Goal: Task Accomplishment & Management: Use online tool/utility

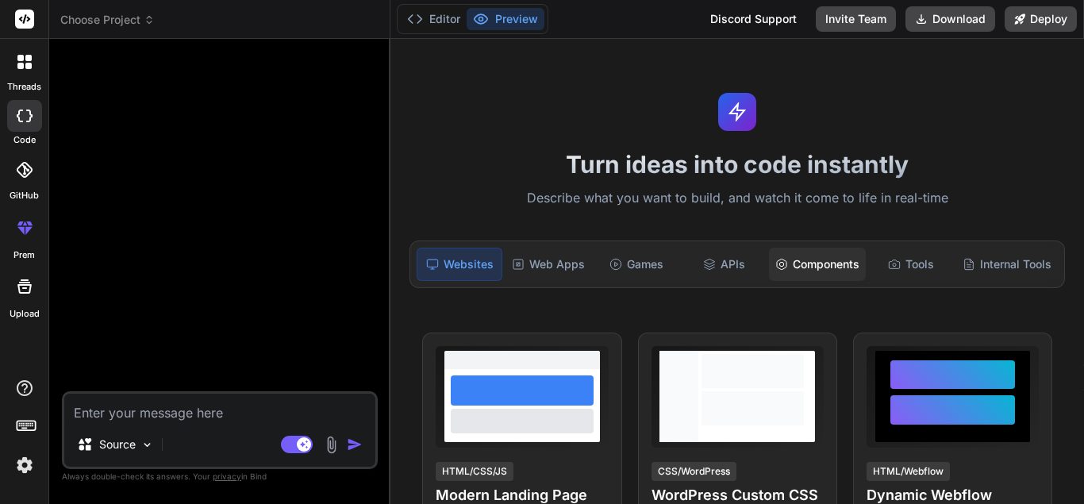
type textarea "x"
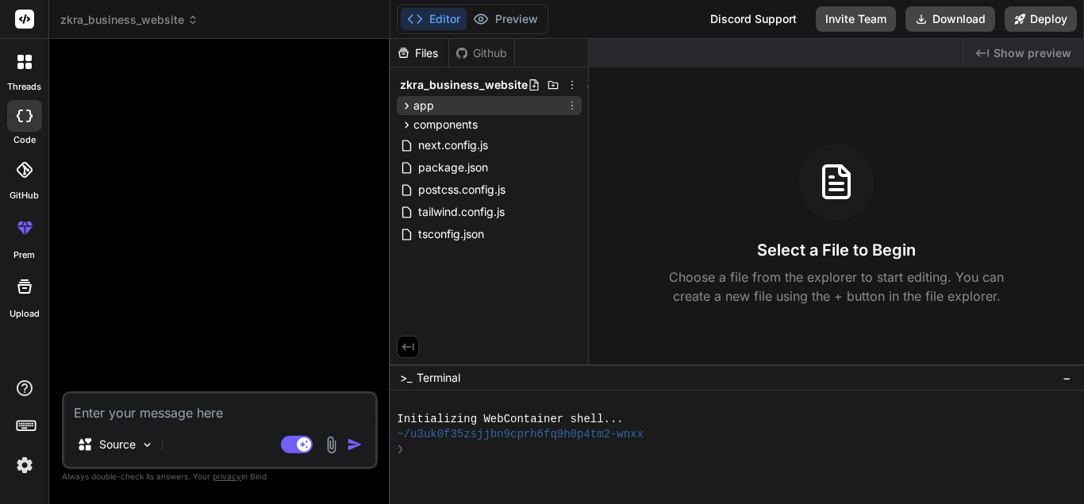
click at [408, 110] on icon at bounding box center [406, 105] width 13 height 13
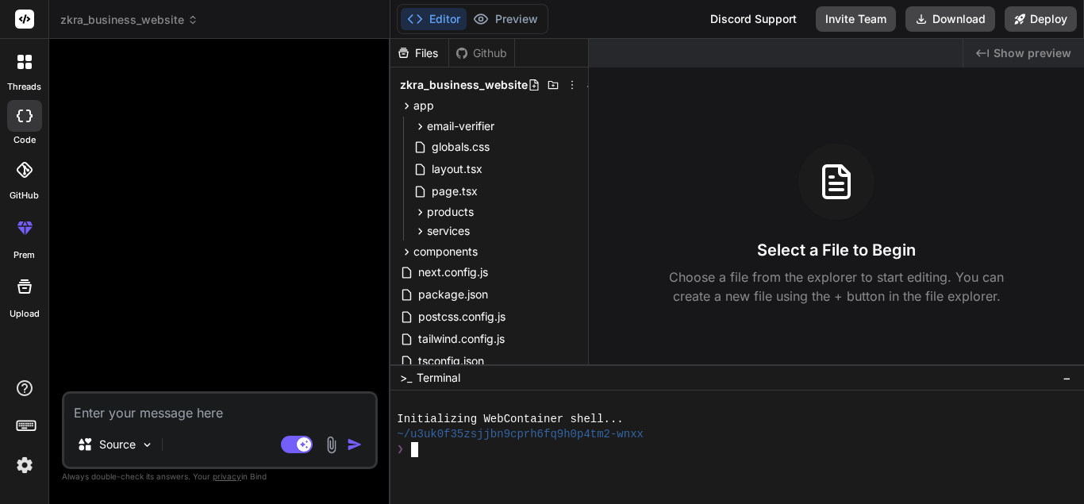
click at [619, 455] on div "❯" at bounding box center [730, 449] width 666 height 15
click at [546, 469] on div at bounding box center [730, 464] width 666 height 15
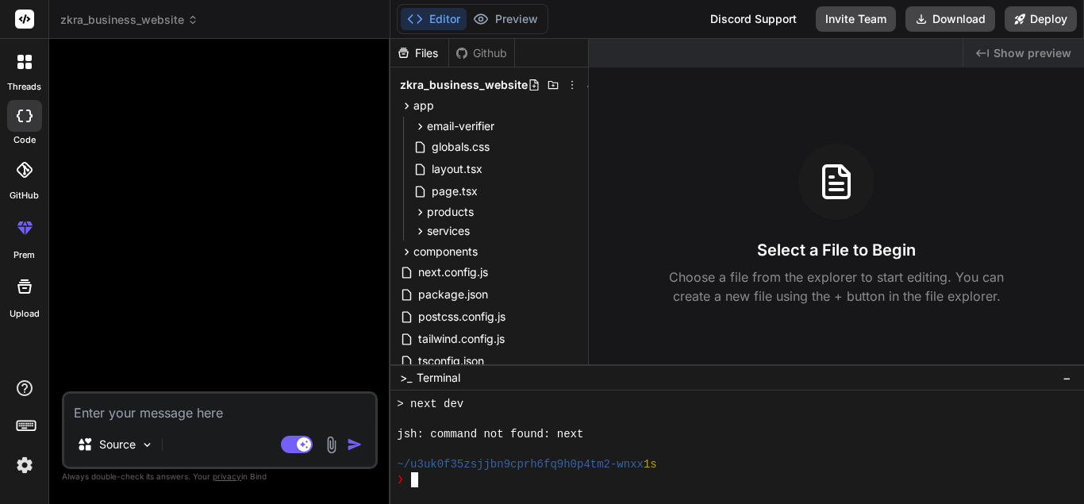
click at [727, 453] on div at bounding box center [730, 449] width 666 height 15
click at [417, 17] on icon at bounding box center [415, 19] width 16 height 16
click at [416, 54] on div "Files" at bounding box center [419, 53] width 58 height 16
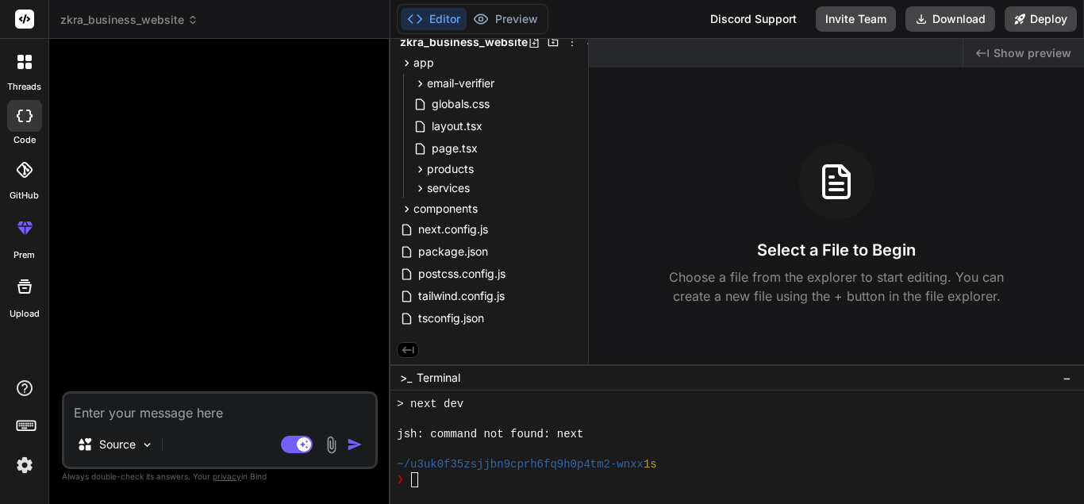
click at [401, 351] on button at bounding box center [408, 350] width 22 height 16
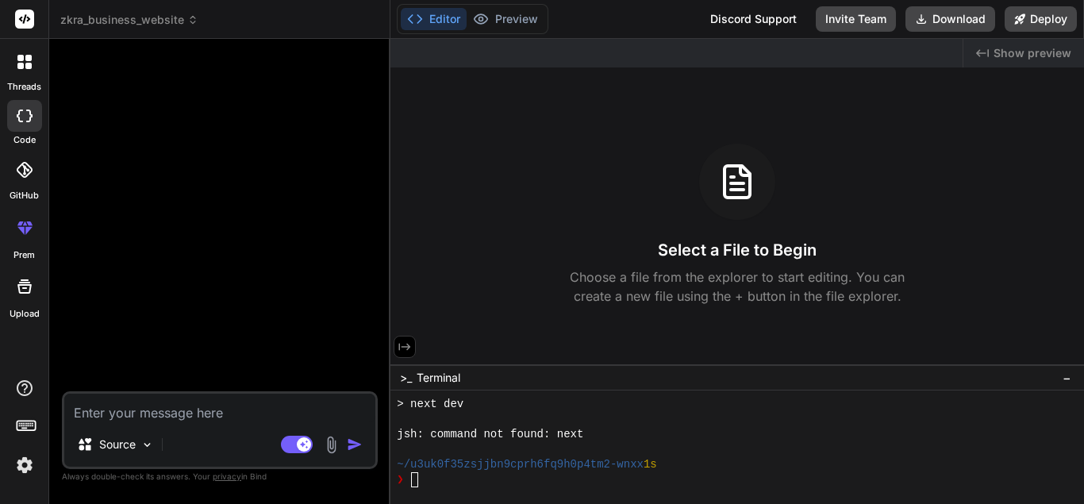
click at [401, 351] on icon at bounding box center [404, 346] width 14 height 14
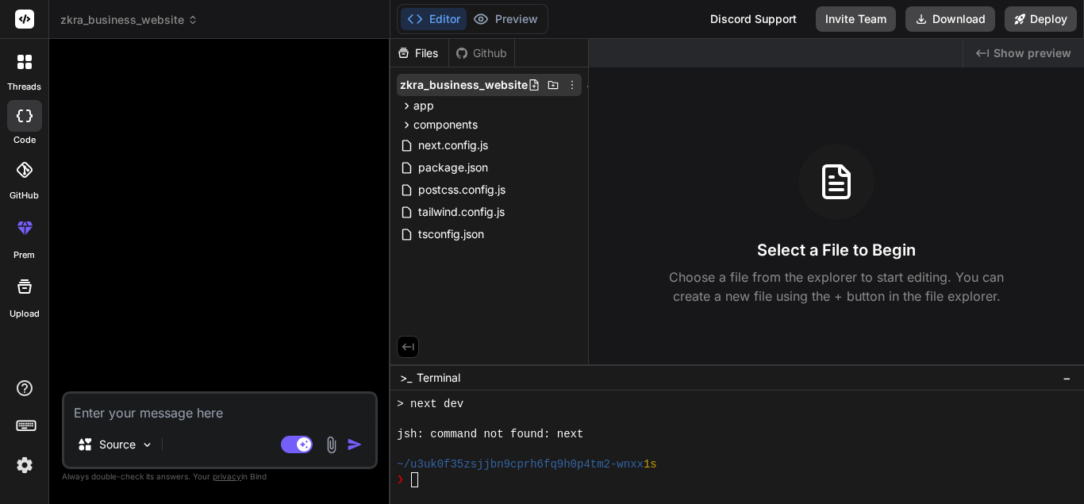
click at [568, 85] on icon at bounding box center [572, 85] width 13 height 13
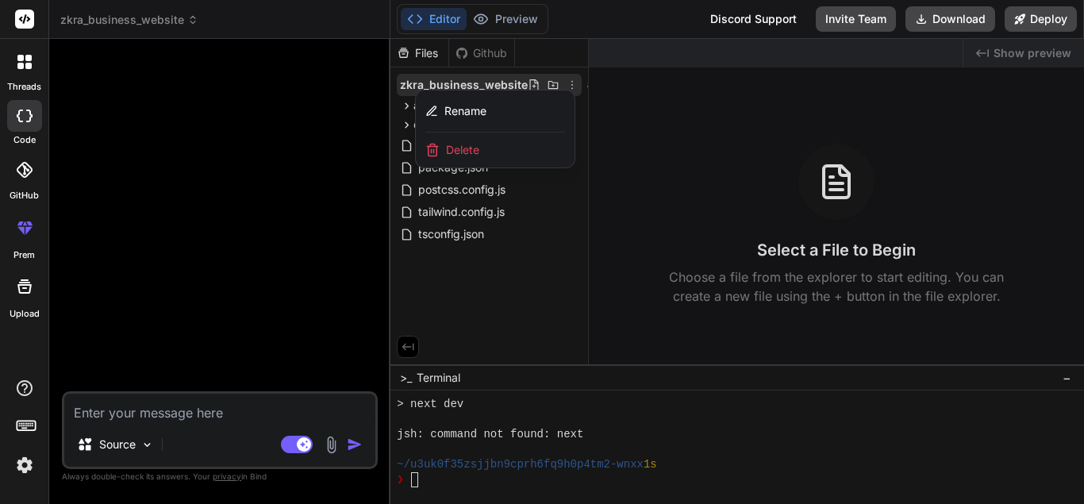
click at [489, 149] on div "Delete" at bounding box center [495, 149] width 159 height 35
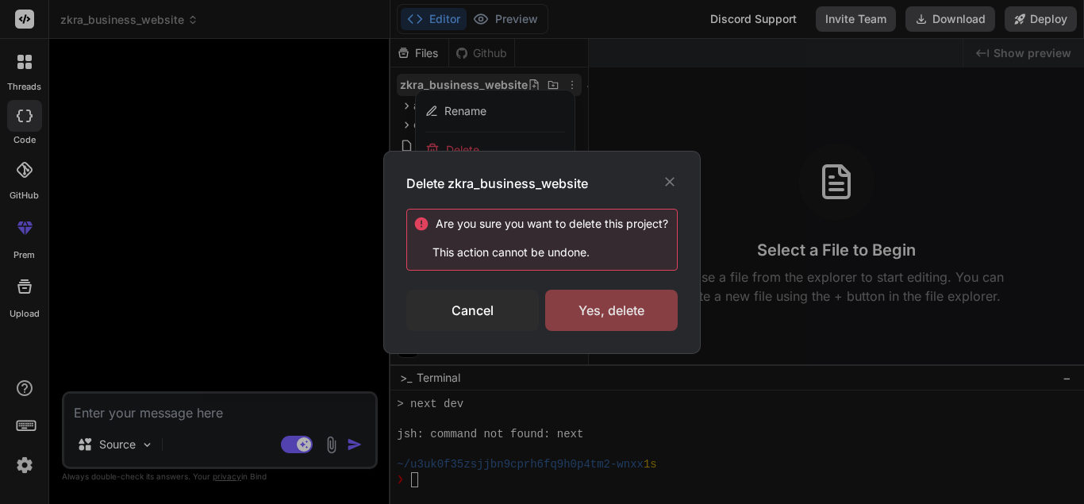
click at [601, 307] on div "Yes, delete" at bounding box center [611, 310] width 132 height 41
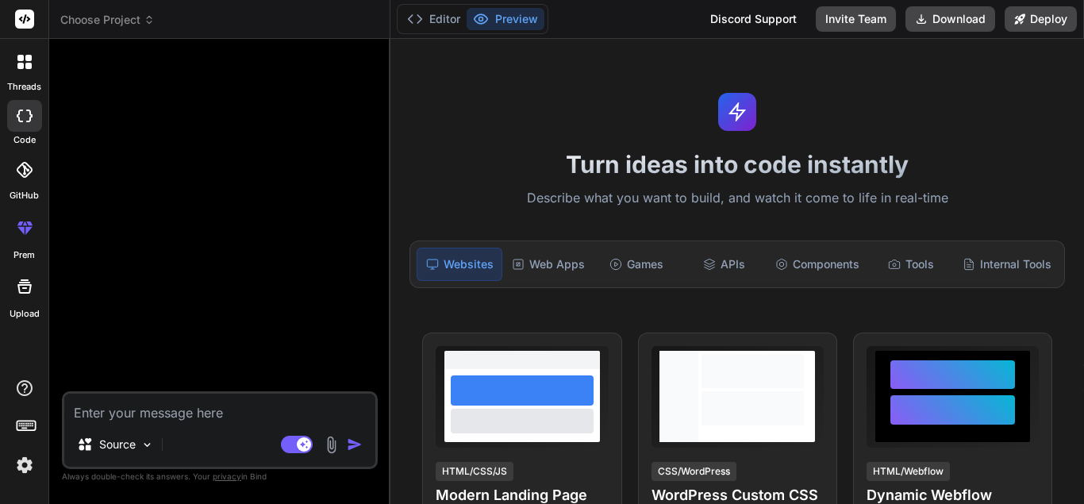
click at [147, 17] on icon at bounding box center [149, 19] width 11 height 11
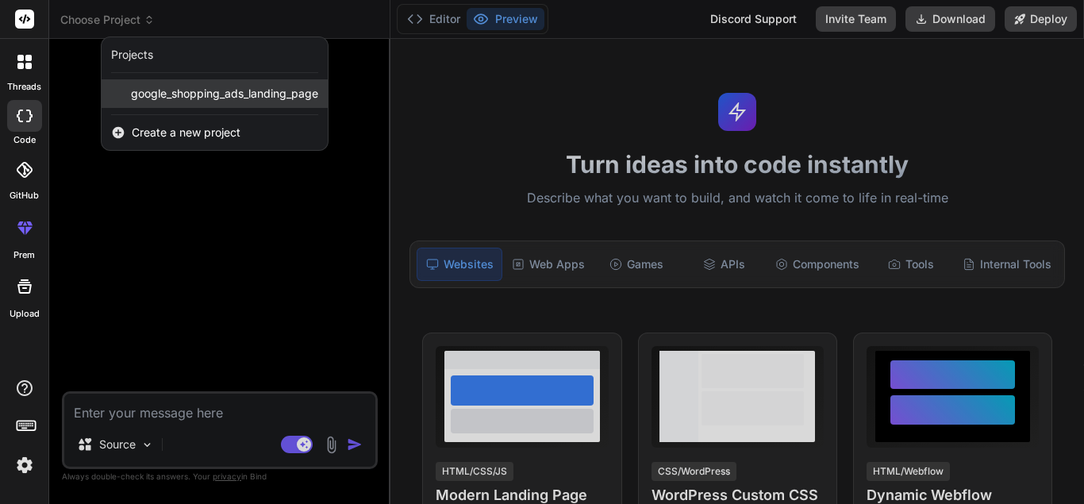
click at [270, 96] on span "google_shopping_ads_landing_page" at bounding box center [224, 94] width 187 height 16
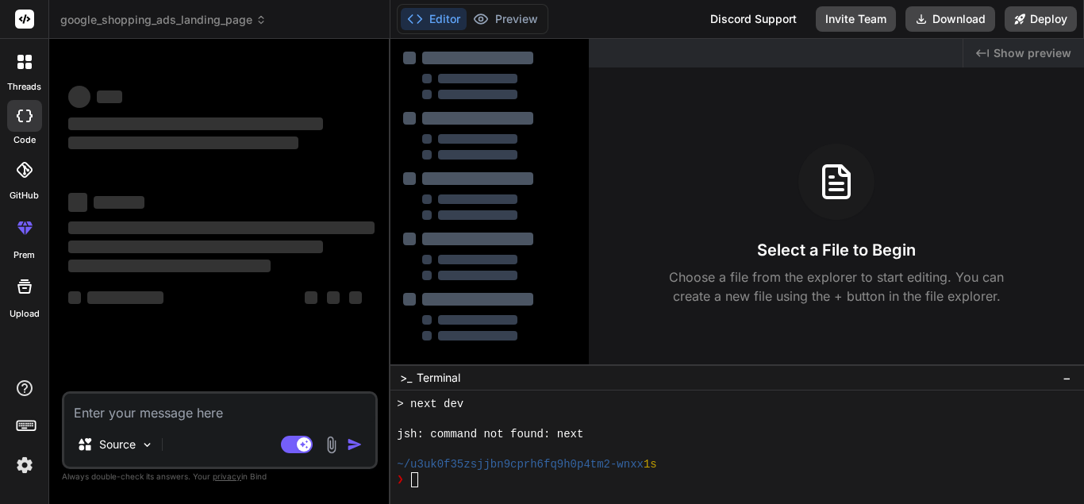
scroll to position [151, 0]
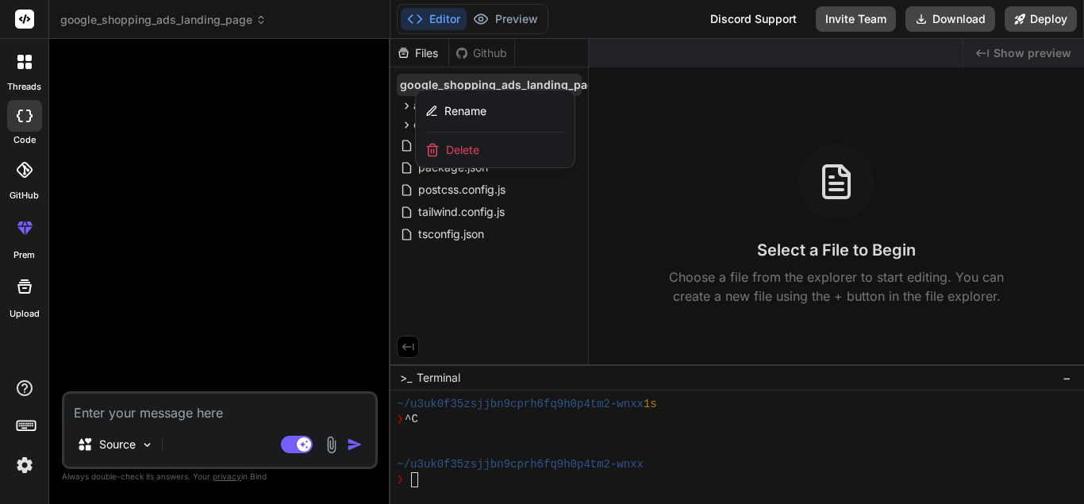
click at [492, 153] on div "Delete" at bounding box center [495, 149] width 159 height 35
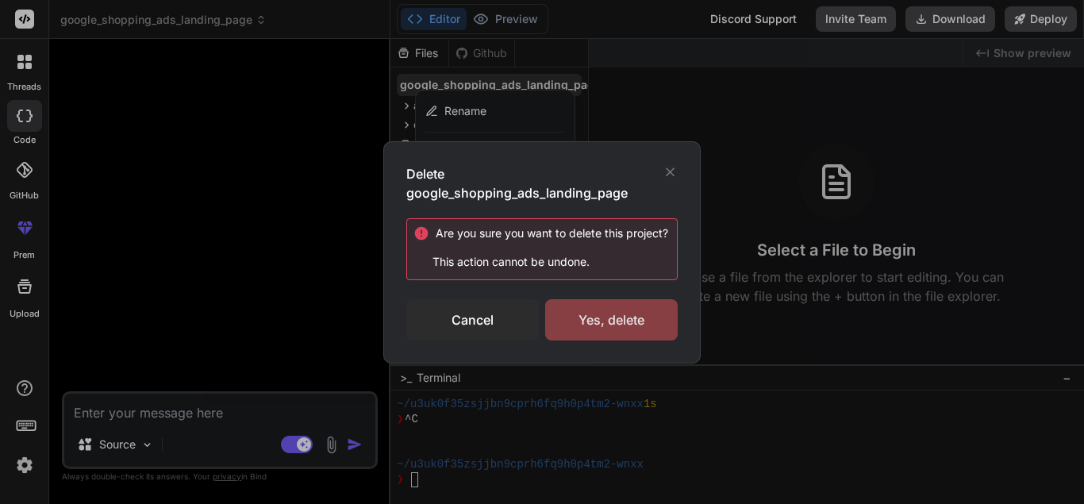
click at [600, 318] on div "Yes, delete" at bounding box center [611, 319] width 132 height 41
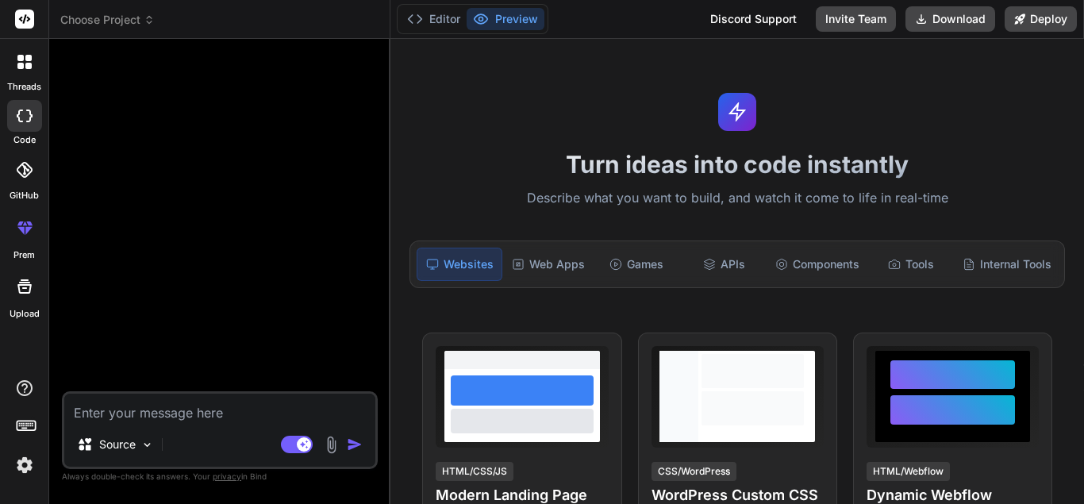
click at [150, 23] on icon at bounding box center [149, 22] width 5 height 2
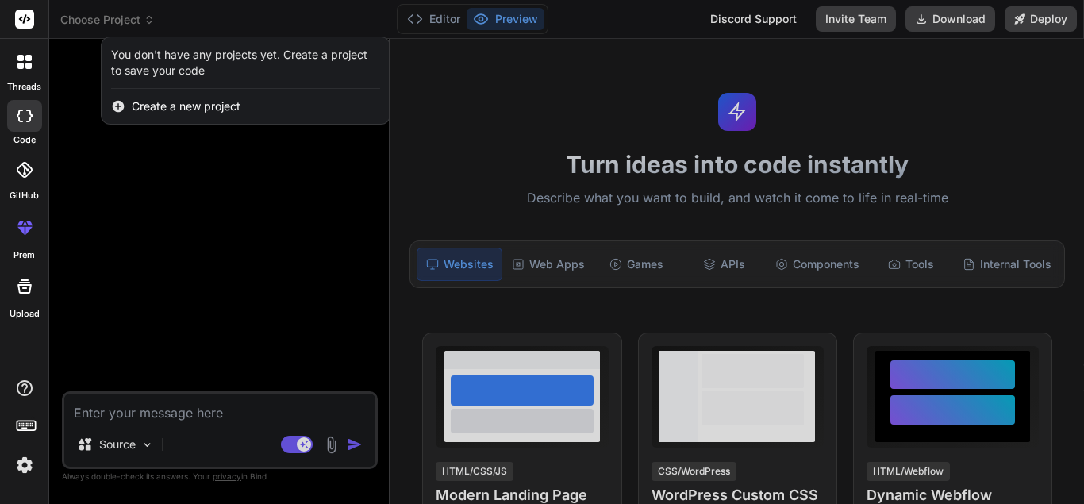
click at [669, 112] on div at bounding box center [542, 252] width 1084 height 504
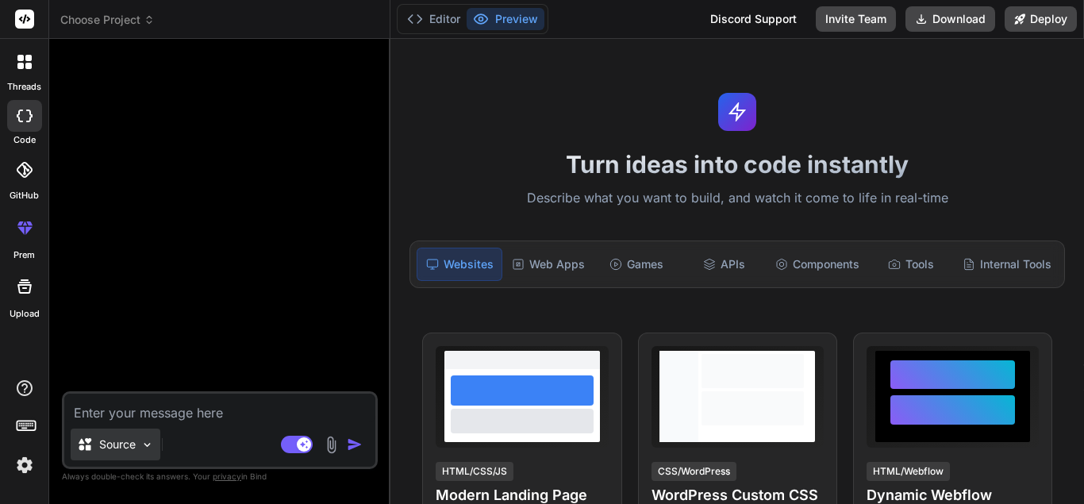
click at [151, 443] on img at bounding box center [146, 444] width 13 height 13
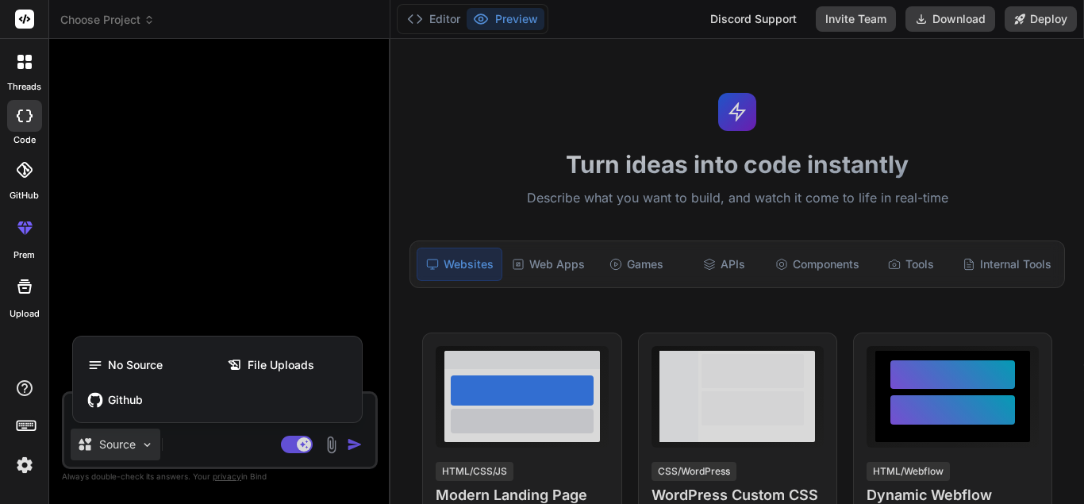
click at [151, 443] on div at bounding box center [542, 252] width 1084 height 504
type textarea "x"
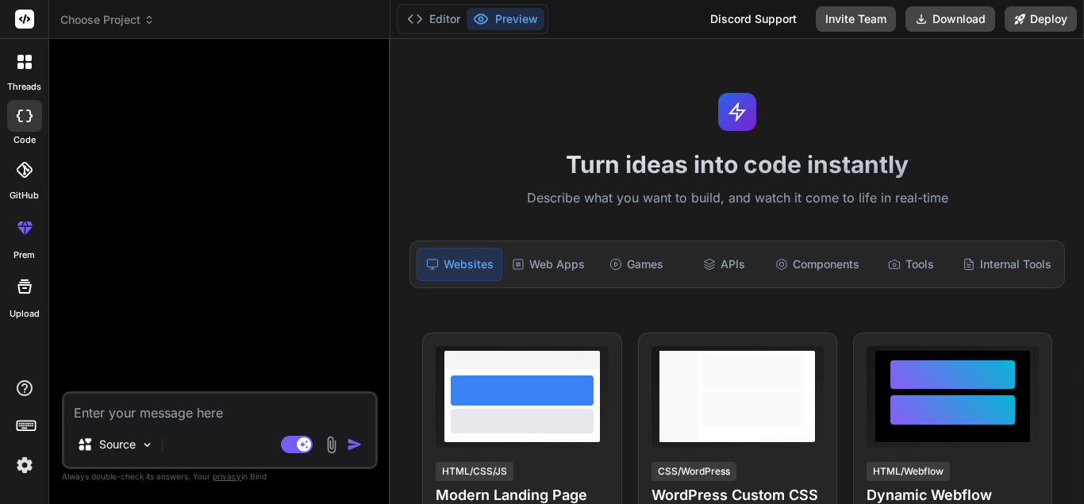
click at [570, 105] on div "Turn ideas into code instantly Describe what you want to build, and watch it co…" at bounding box center [736, 271] width 693 height 465
